Goal: Transaction & Acquisition: Purchase product/service

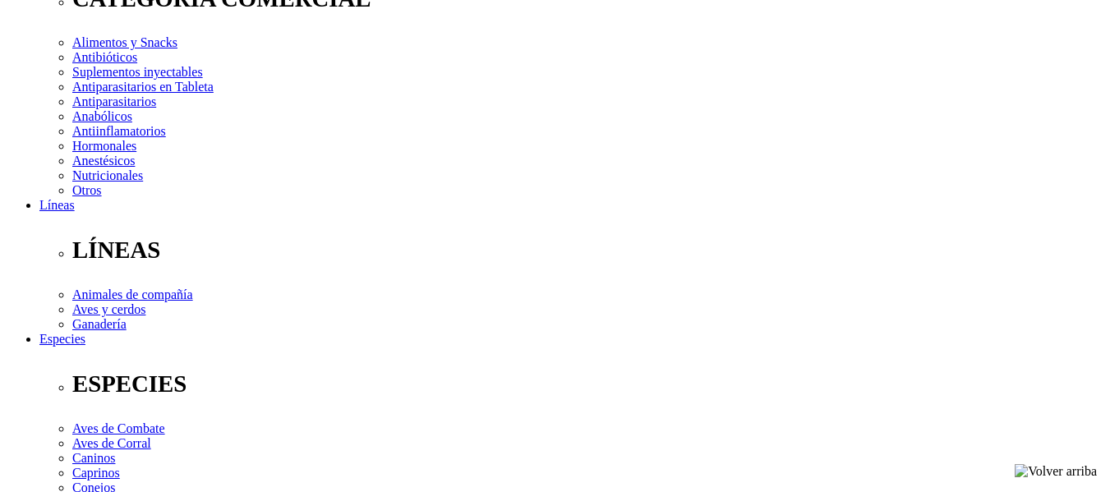
select select "2"
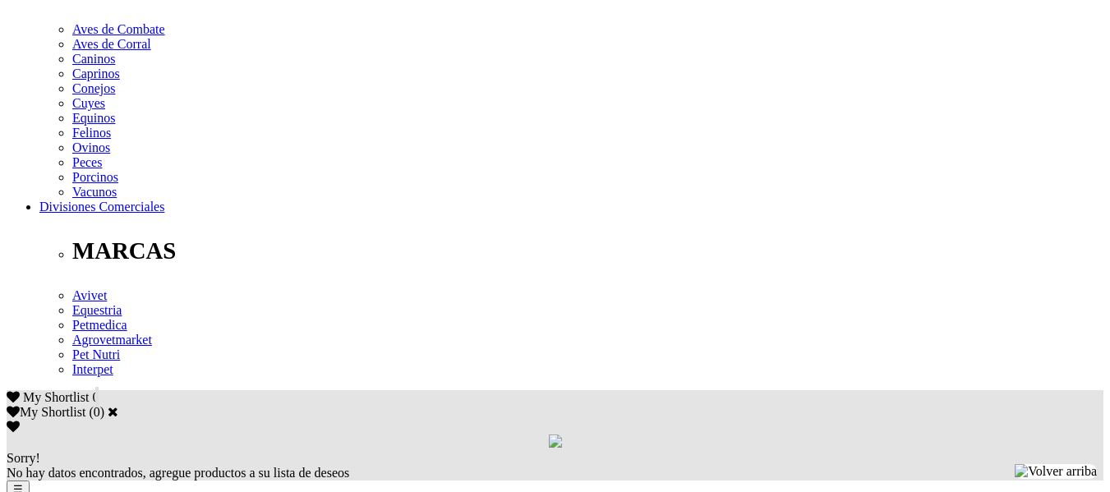
scroll to position [712, 0]
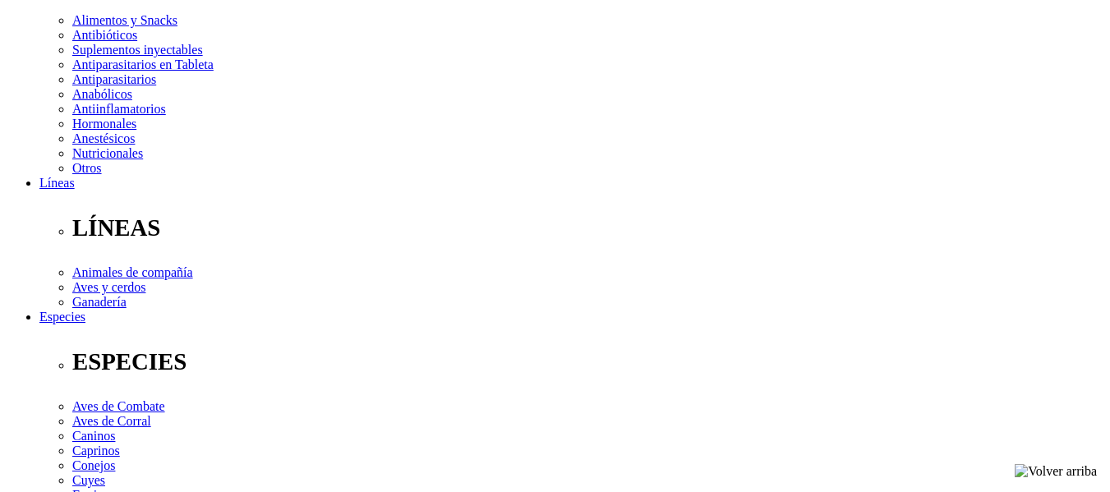
scroll to position [325, 0]
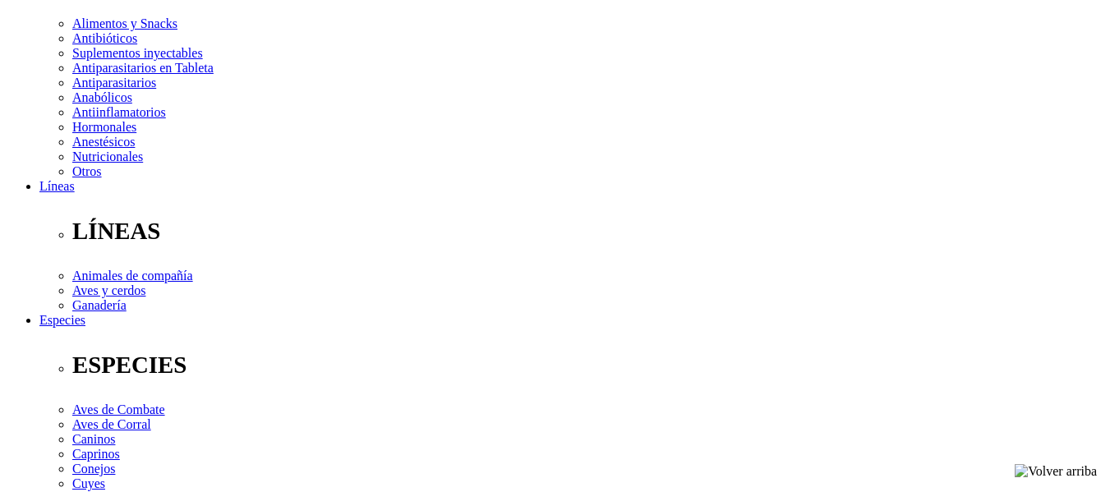
select select "74"
